Goal: Task Accomplishment & Management: Manage account settings

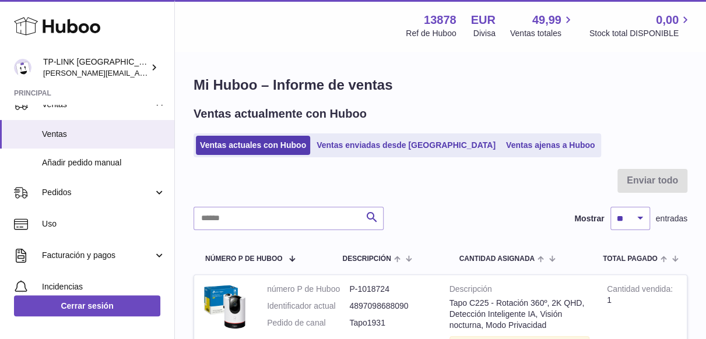
scroll to position [216, 0]
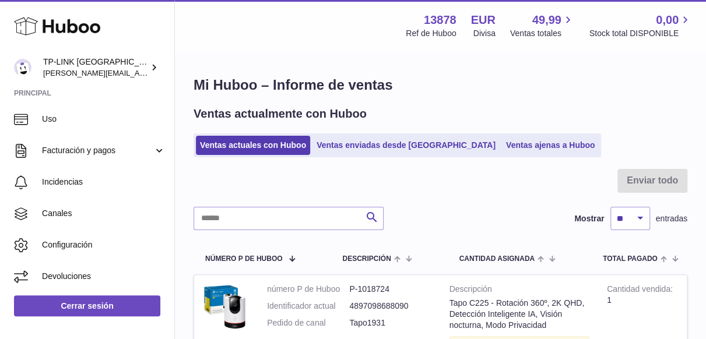
drag, startPoint x: 153, startPoint y: 152, endPoint x: 148, endPoint y: 173, distance: 21.5
click at [153, 152] on link "Facturación y pagos" at bounding box center [87, 150] width 174 height 31
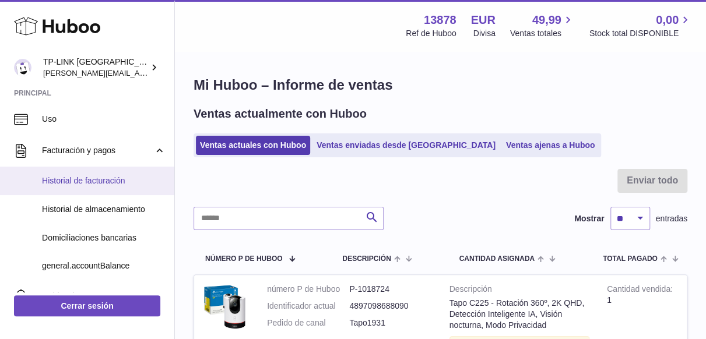
click at [97, 181] on span "Historial de facturación" at bounding box center [104, 181] width 124 height 11
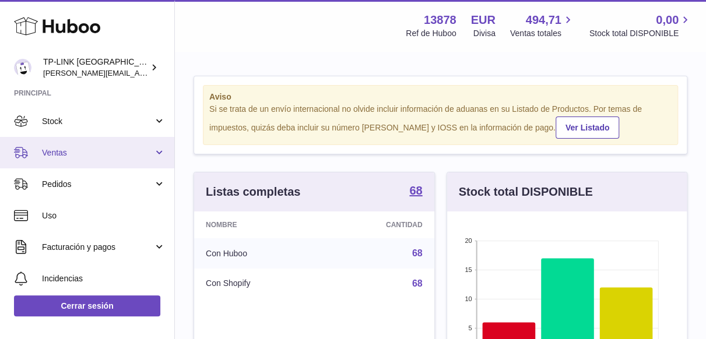
scroll to position [117, 0]
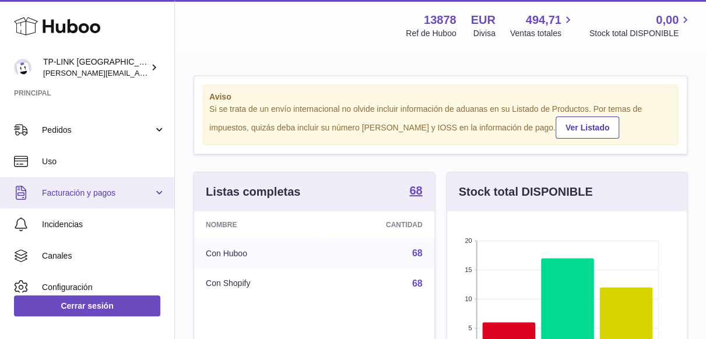
click at [152, 193] on link "Facturación y pagos" at bounding box center [87, 192] width 174 height 31
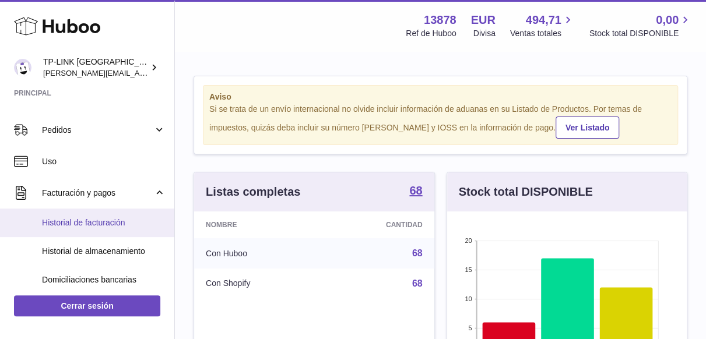
click at [101, 225] on span "Historial de facturación" at bounding box center [104, 223] width 124 height 11
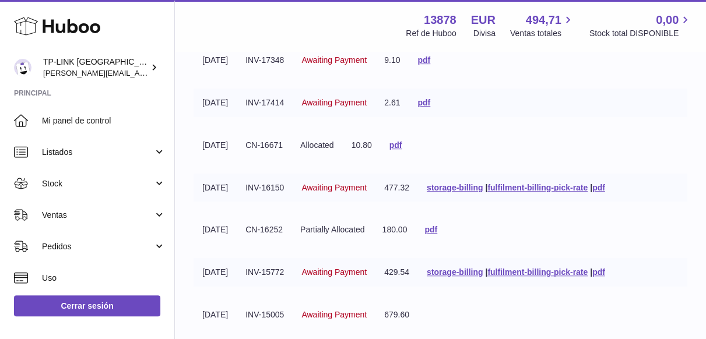
scroll to position [446, 0]
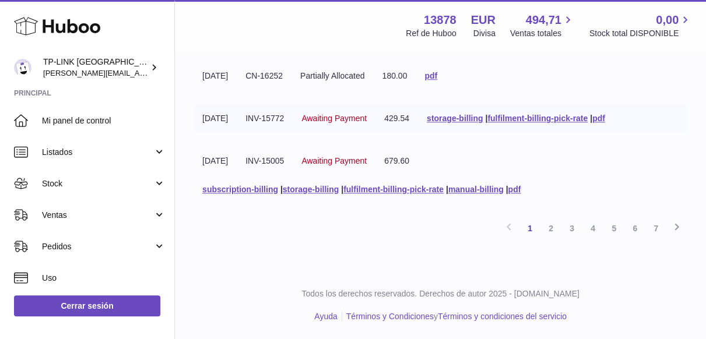
drag, startPoint x: 658, startPoint y: 225, endPoint x: 651, endPoint y: 227, distance: 7.4
click at [658, 225] on link "7" at bounding box center [656, 228] width 21 height 21
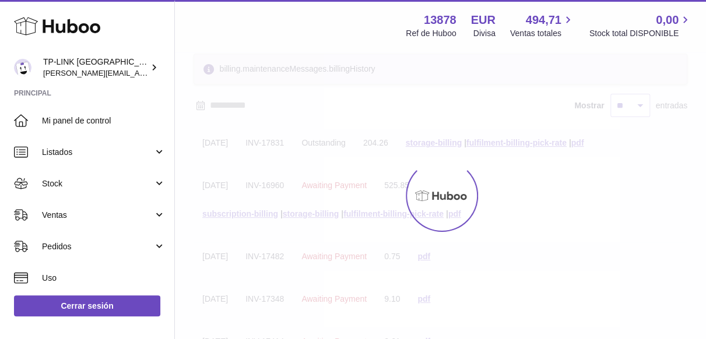
scroll to position [6, 0]
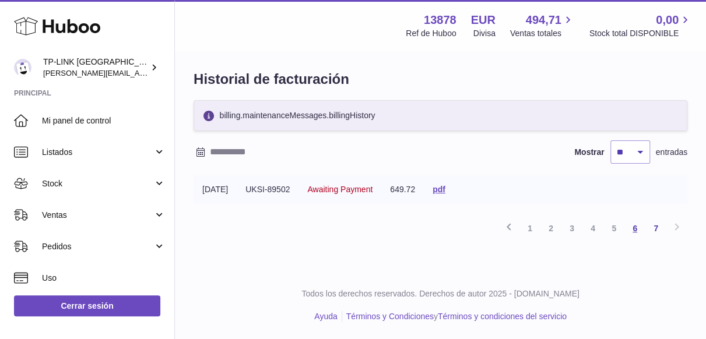
click at [637, 227] on link "6" at bounding box center [635, 228] width 21 height 21
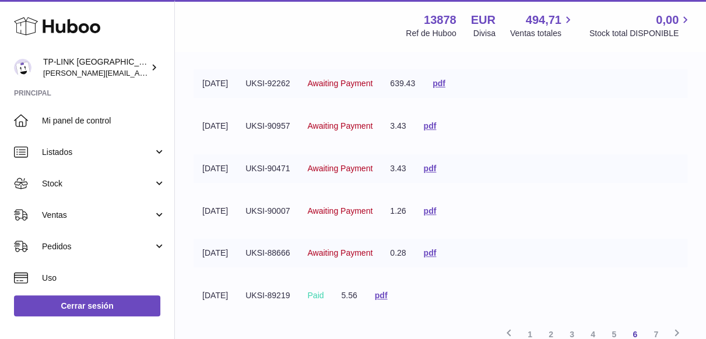
scroll to position [388, 0]
